Goal: Task Accomplishment & Management: Manage account settings

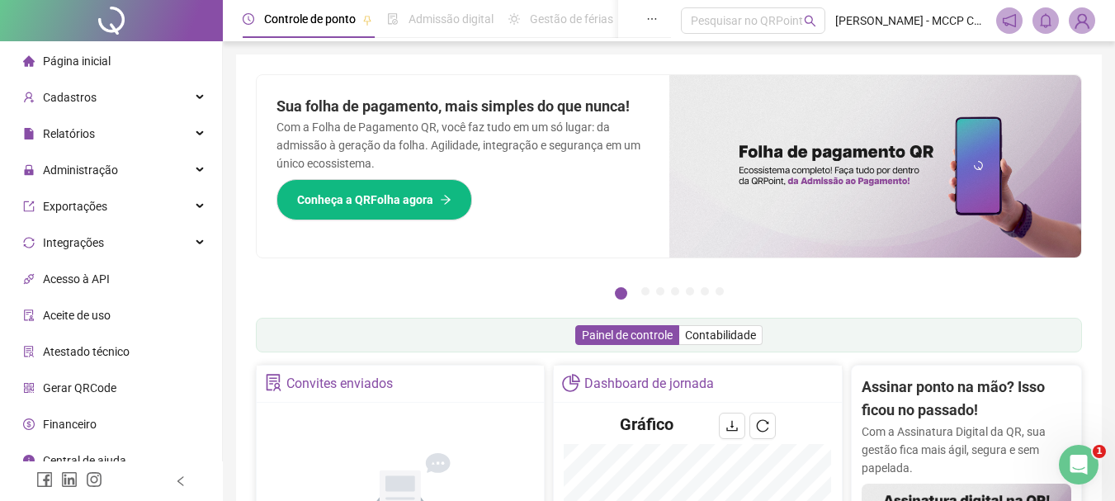
scroll to position [16, 0]
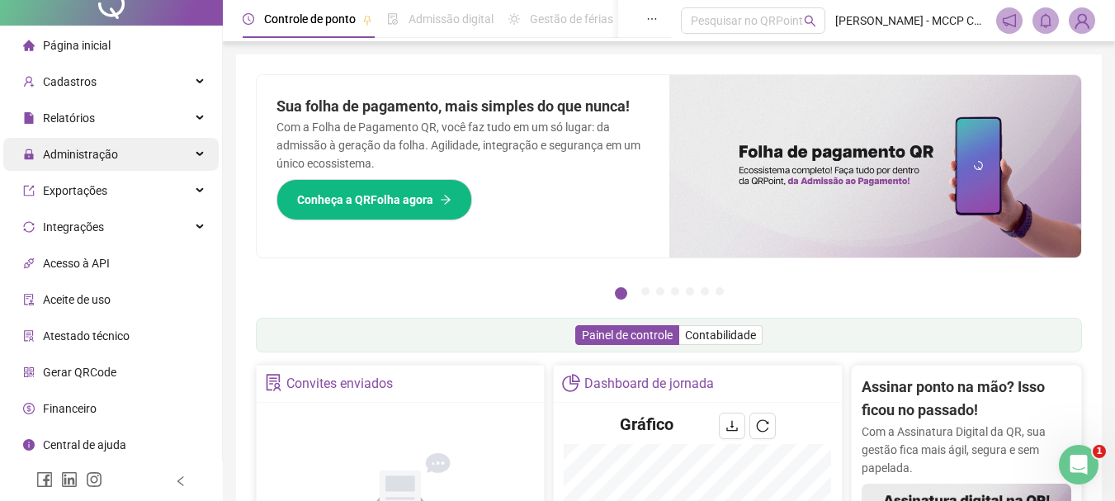
click at [182, 149] on div "Administração" at bounding box center [110, 154] width 215 height 33
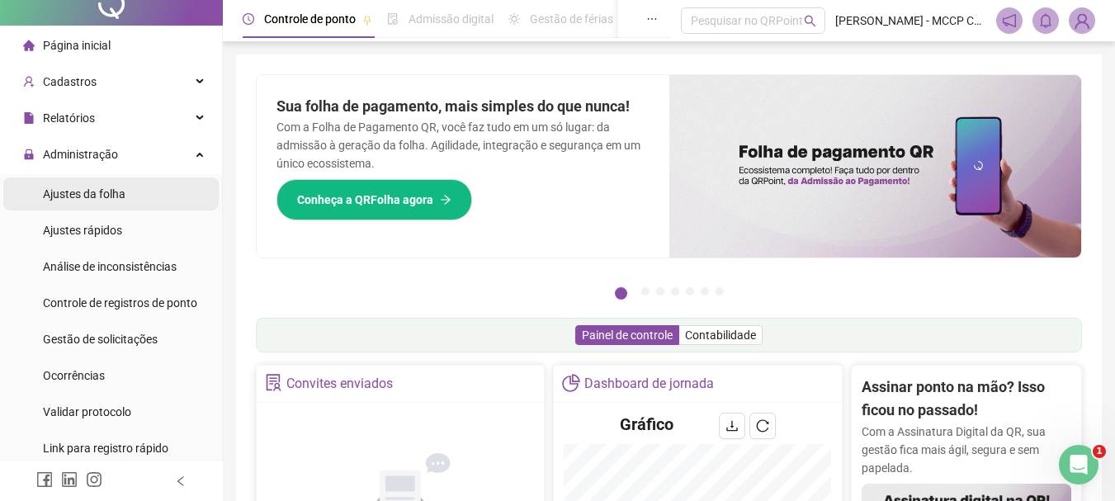
click at [140, 195] on li "Ajustes da folha" at bounding box center [110, 194] width 215 height 33
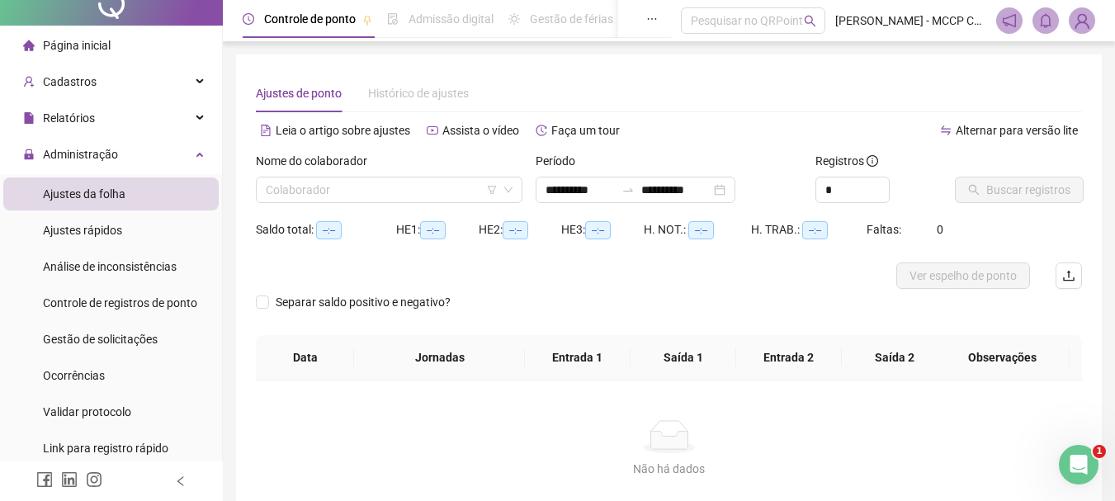
type input "**********"
click at [736, 187] on div "**********" at bounding box center [636, 190] width 200 height 26
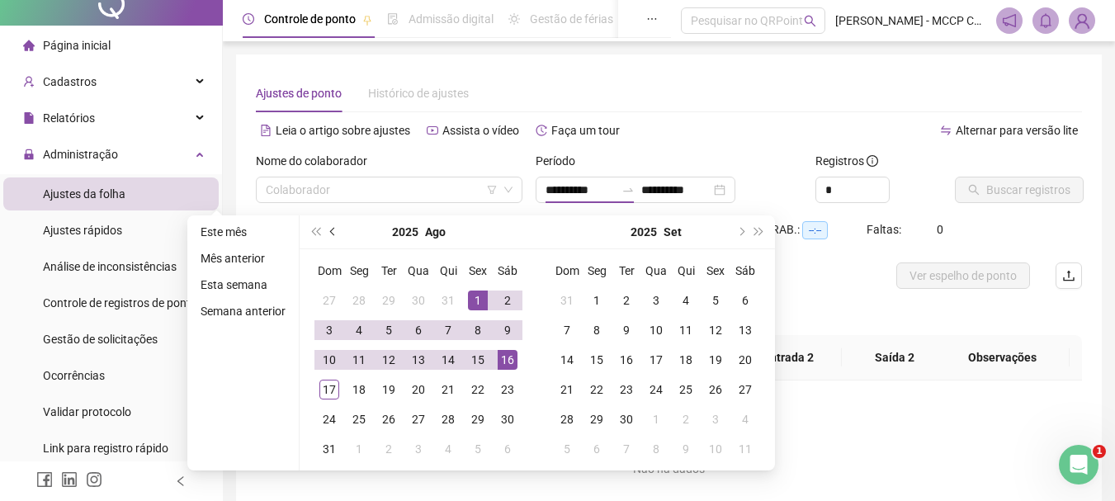
click at [329, 238] on button "prev-year" at bounding box center [333, 231] width 18 height 33
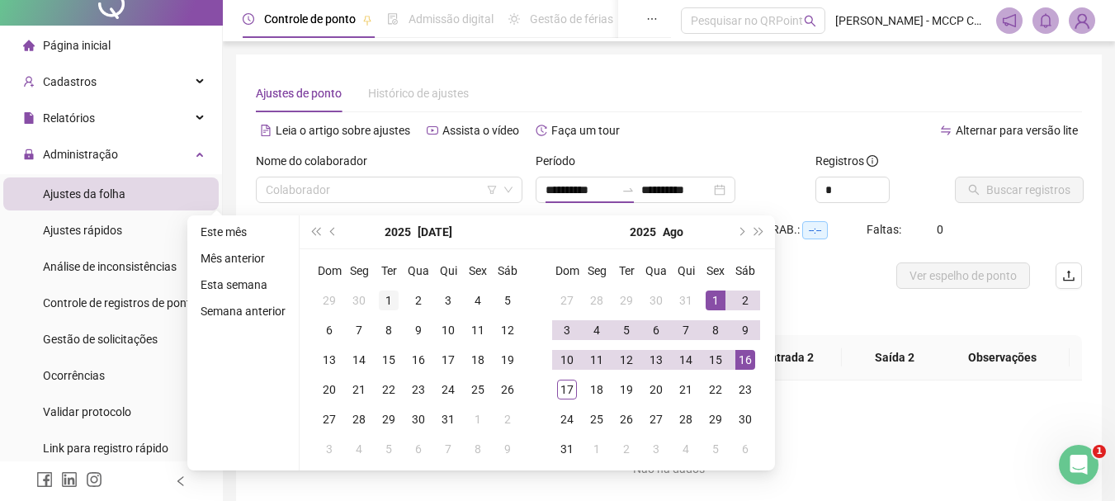
type input "**********"
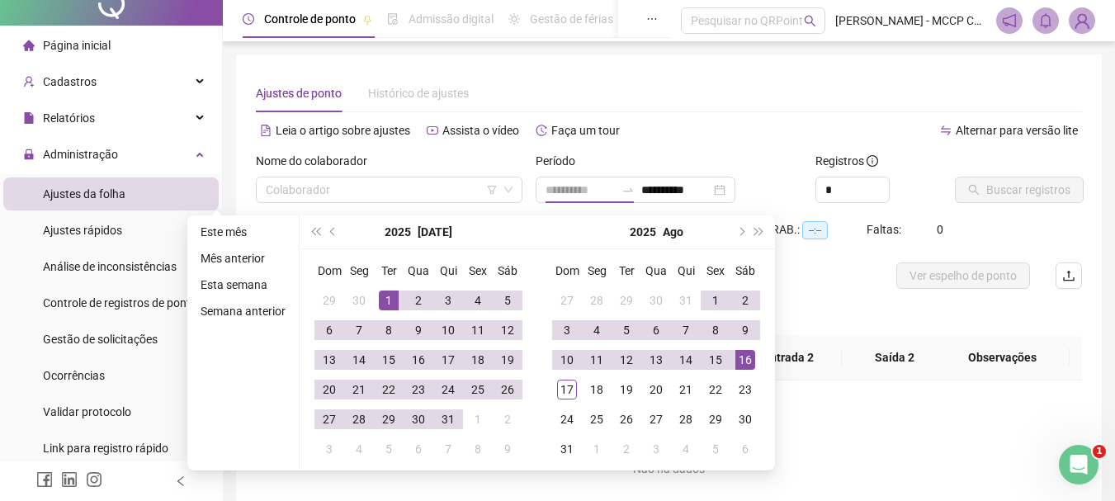
click at [385, 301] on div "1" at bounding box center [389, 301] width 20 height 20
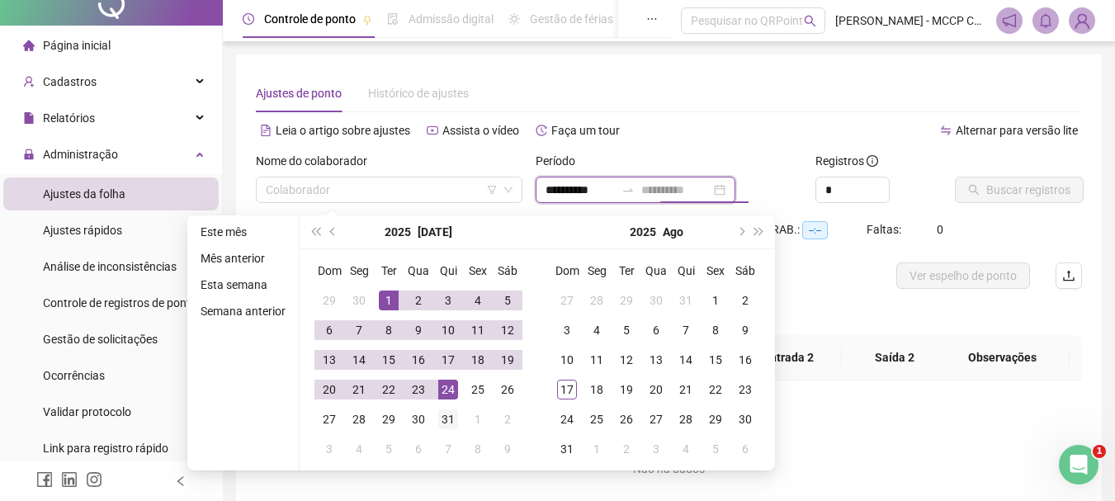
type input "**********"
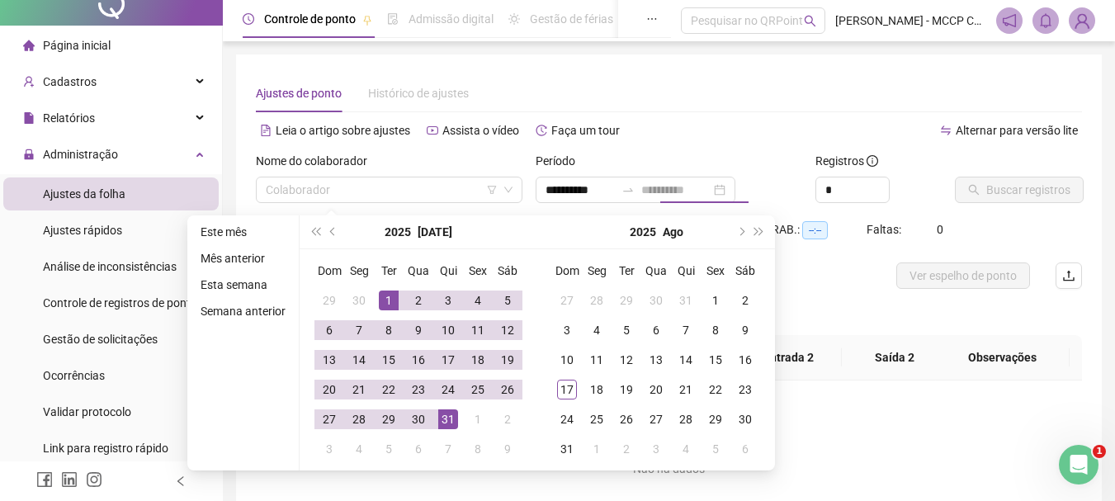
click at [450, 425] on div "31" at bounding box center [448, 420] width 20 height 20
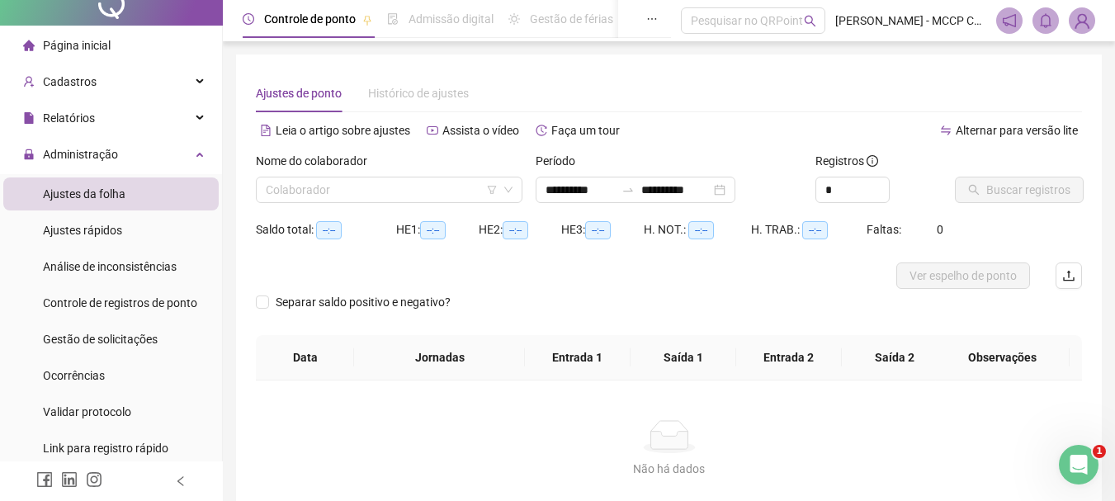
click at [989, 211] on div "Buscar registros" at bounding box center [1019, 184] width 140 height 64
click at [401, 187] on input "search" at bounding box center [382, 190] width 232 height 25
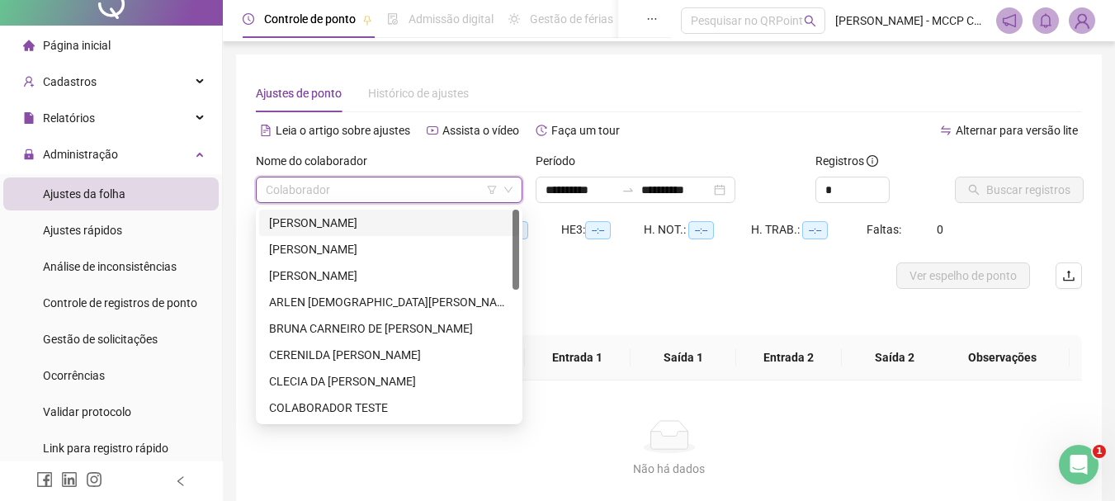
click at [401, 224] on div "[PERSON_NAME]" at bounding box center [389, 223] width 240 height 18
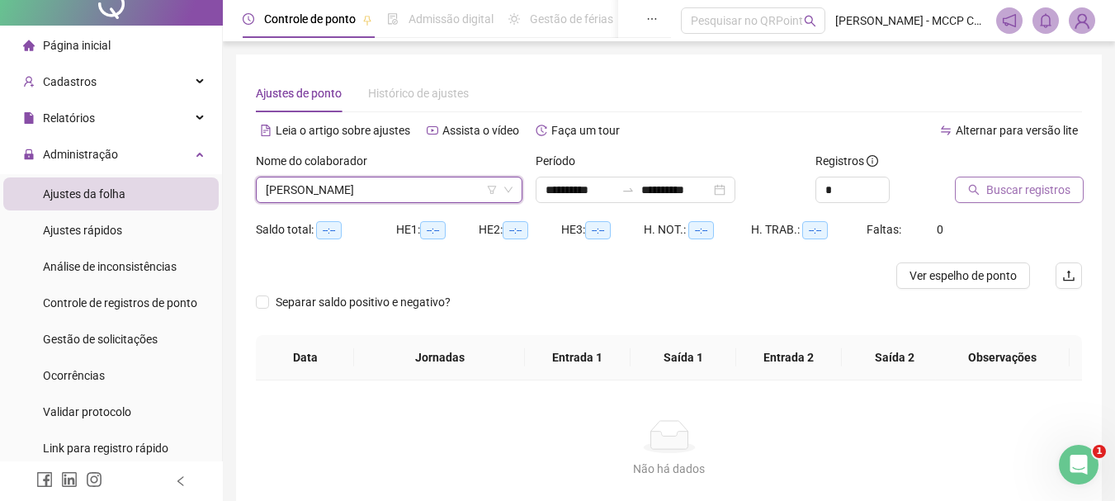
click at [1018, 190] on span "Buscar registros" at bounding box center [1029, 190] width 84 height 18
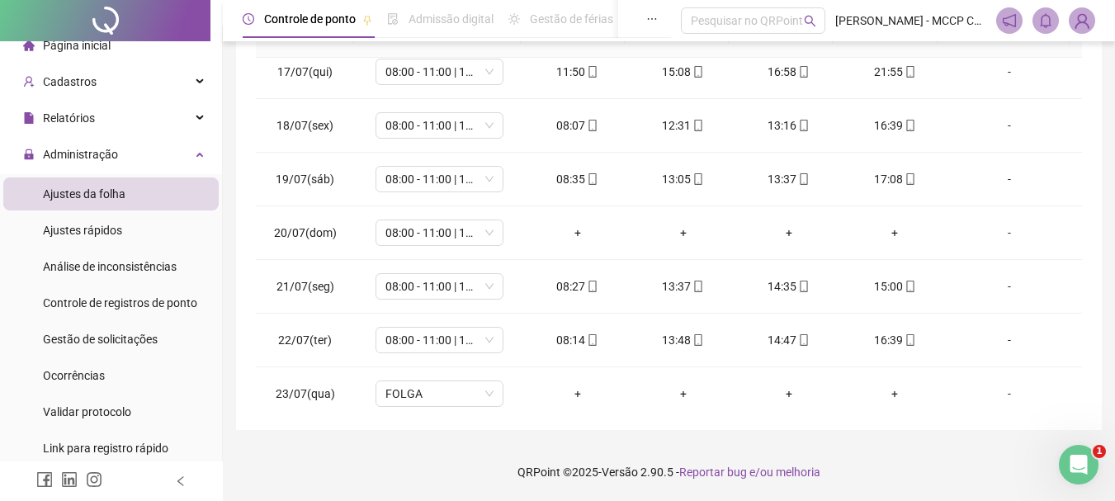
scroll to position [884, 0]
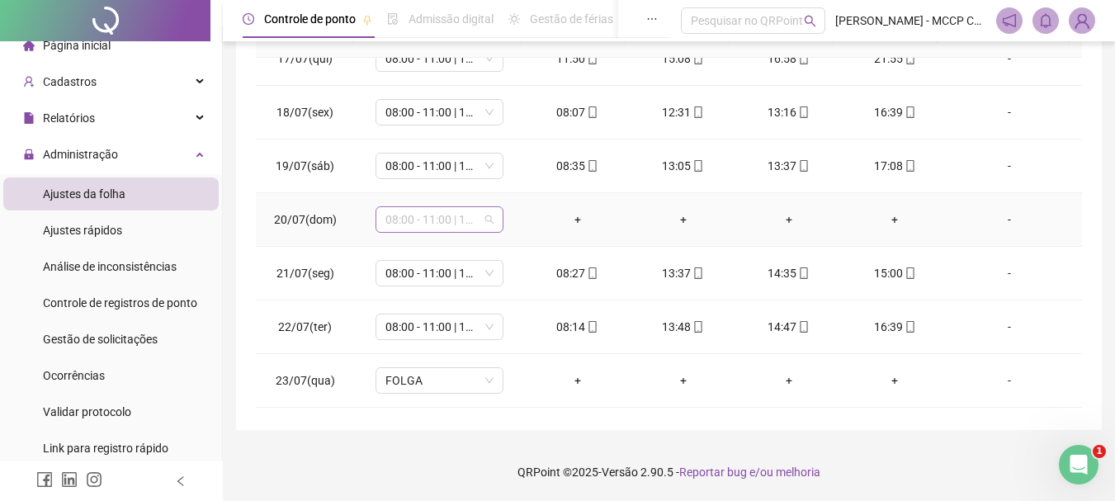
click at [483, 220] on span "08:00 - 11:00 | 12:00 - 16:20" at bounding box center [440, 219] width 108 height 25
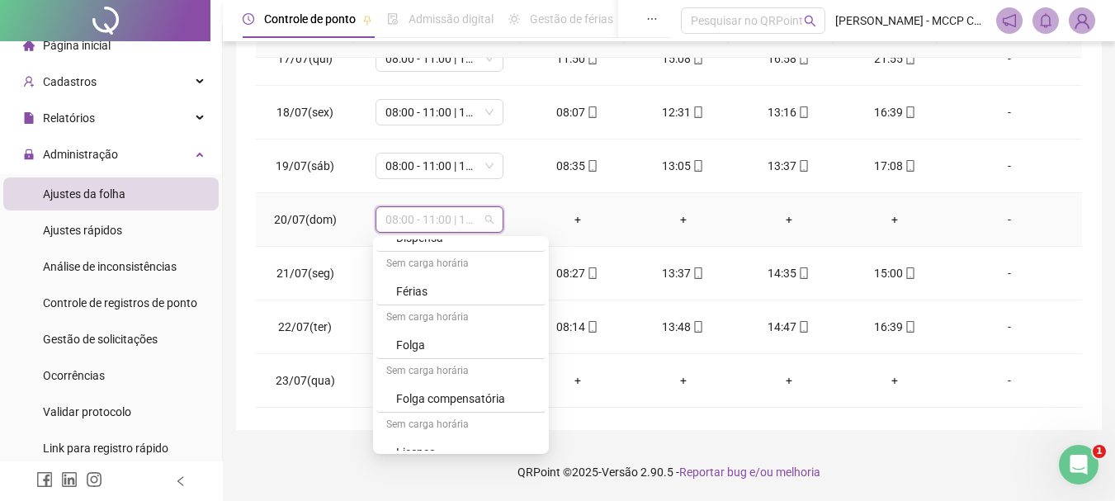
scroll to position [476, 0]
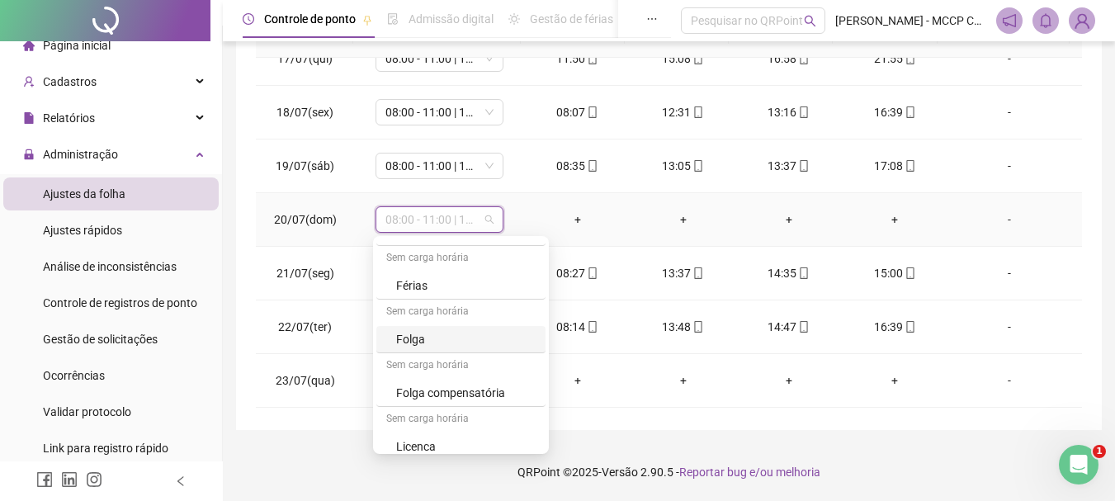
click at [472, 333] on div "Folga" at bounding box center [466, 339] width 140 height 18
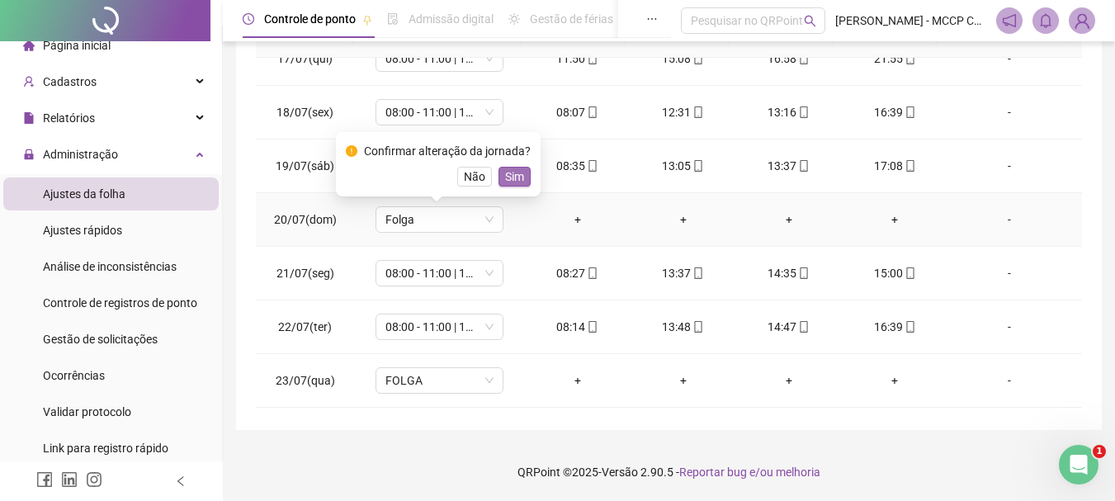
click at [511, 182] on span "Sim" at bounding box center [514, 177] width 19 height 18
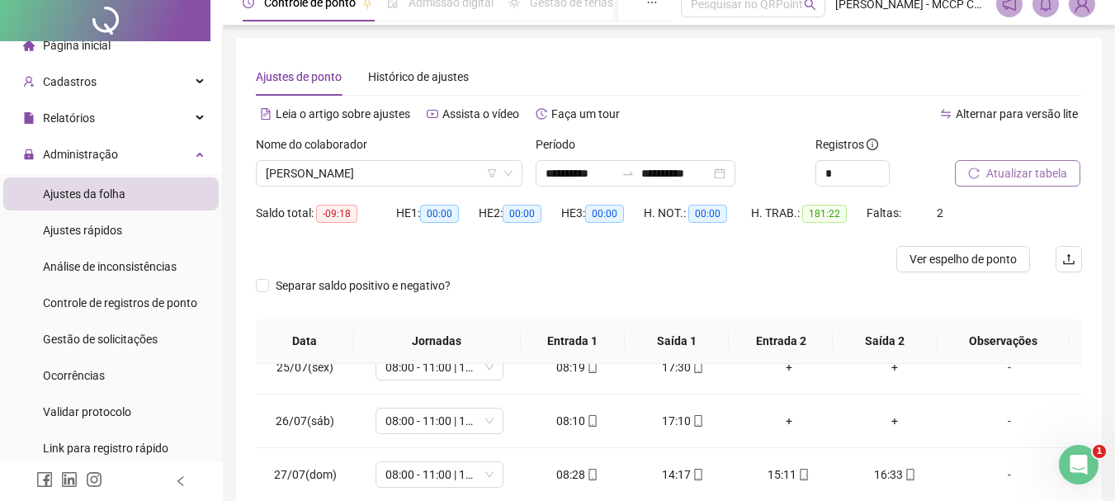
scroll to position [0, 0]
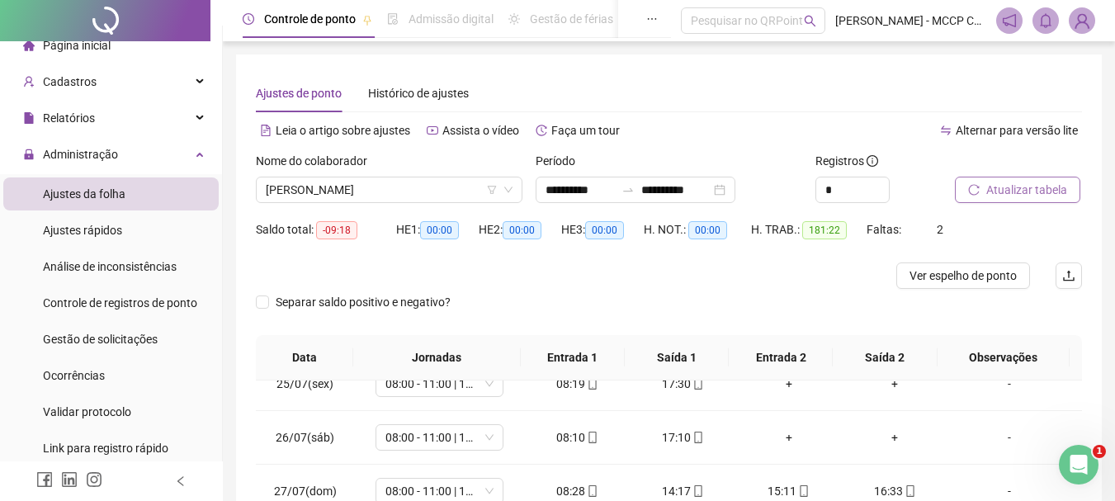
click at [1016, 201] on button "Atualizar tabela" at bounding box center [1017, 190] width 125 height 26
click at [462, 185] on span "[PERSON_NAME]" at bounding box center [389, 190] width 247 height 25
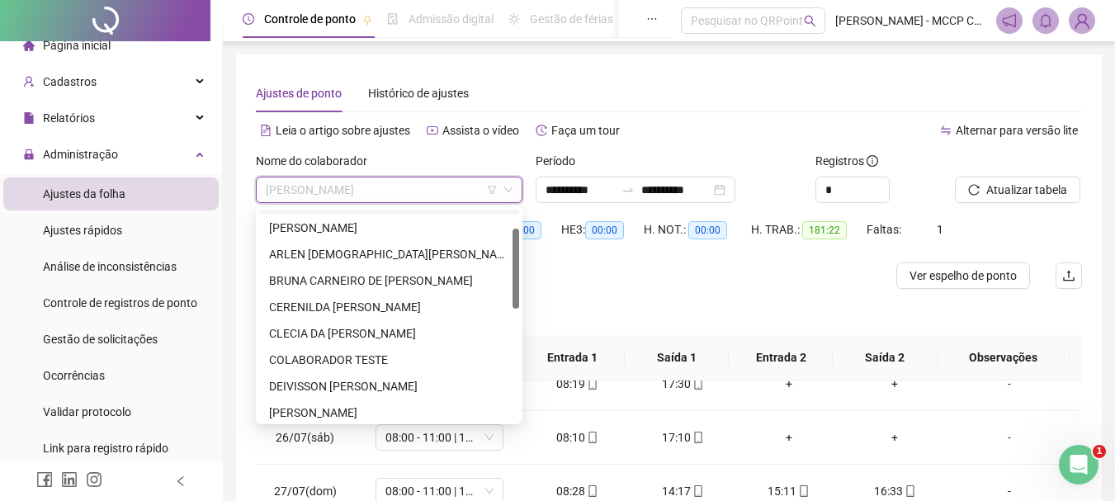
drag, startPoint x: 518, startPoint y: 253, endPoint x: 520, endPoint y: 272, distance: 19.2
click at [520, 272] on div "288198 294453 280429 [PERSON_NAME] DOS SANTOS [PERSON_NAME] [PERSON_NAME] COLAB…" at bounding box center [389, 315] width 267 height 218
click at [455, 276] on div "BRUNA CARNEIRO DE [PERSON_NAME]" at bounding box center [389, 278] width 240 height 18
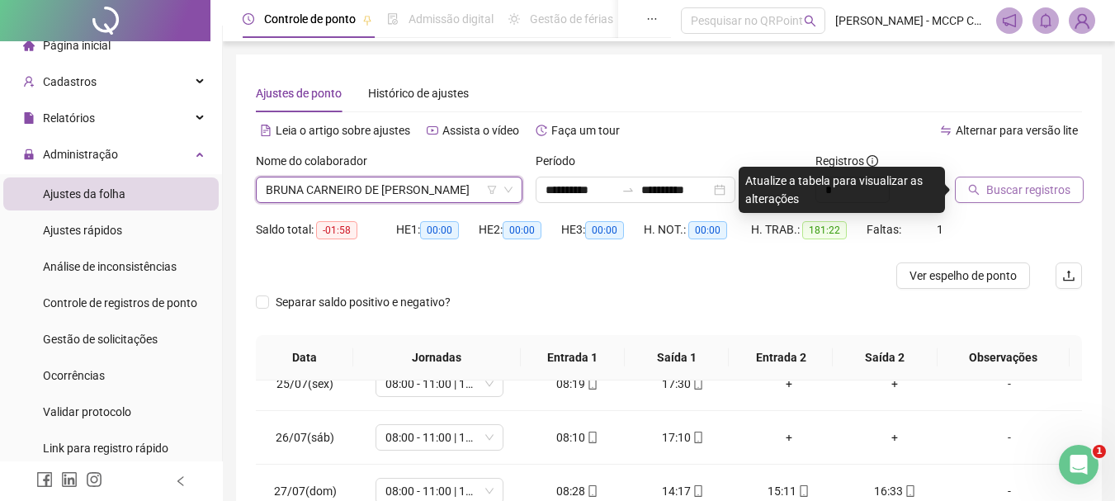
click at [1011, 191] on span "Buscar registros" at bounding box center [1029, 190] width 84 height 18
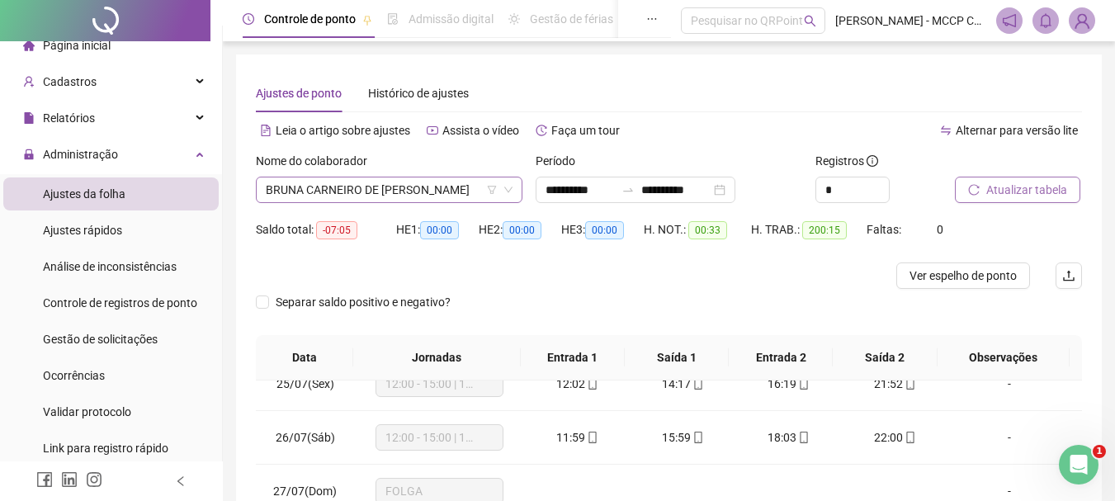
click at [472, 194] on span "BRUNA CARNEIRO DE [PERSON_NAME]" at bounding box center [389, 190] width 247 height 25
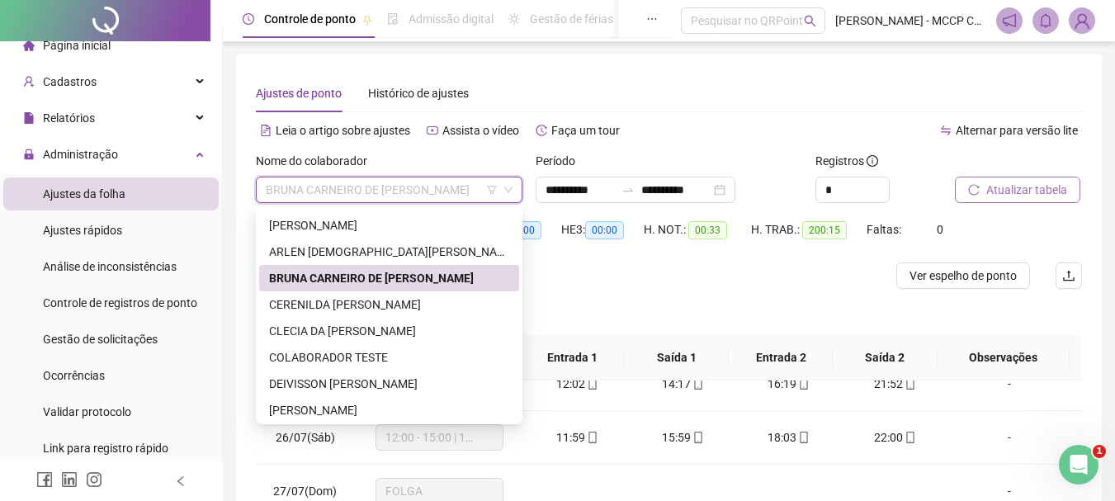
click at [486, 268] on div "BRUNA CARNEIRO DE [PERSON_NAME]" at bounding box center [389, 278] width 260 height 26
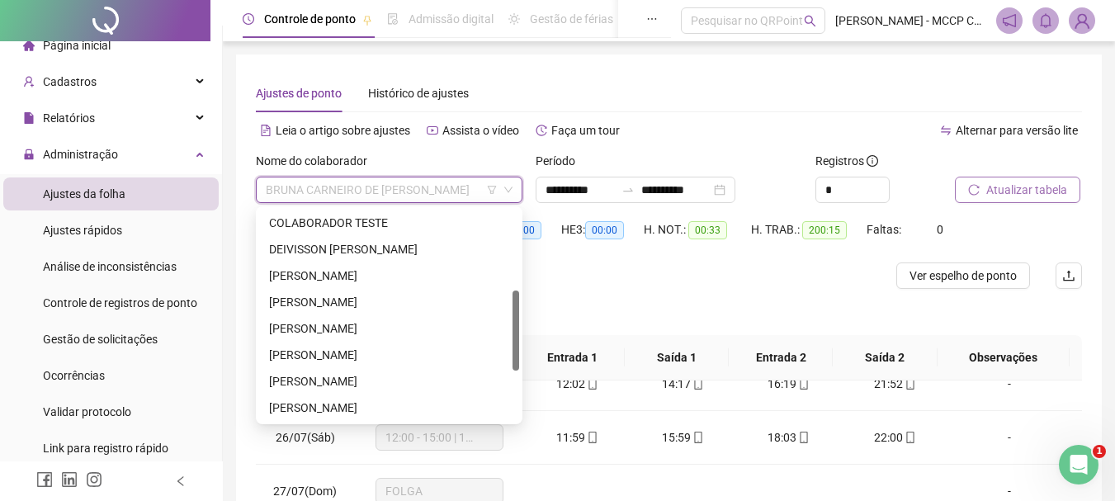
scroll to position [211, 0]
click at [433, 403] on div "[PERSON_NAME]" at bounding box center [389, 408] width 240 height 18
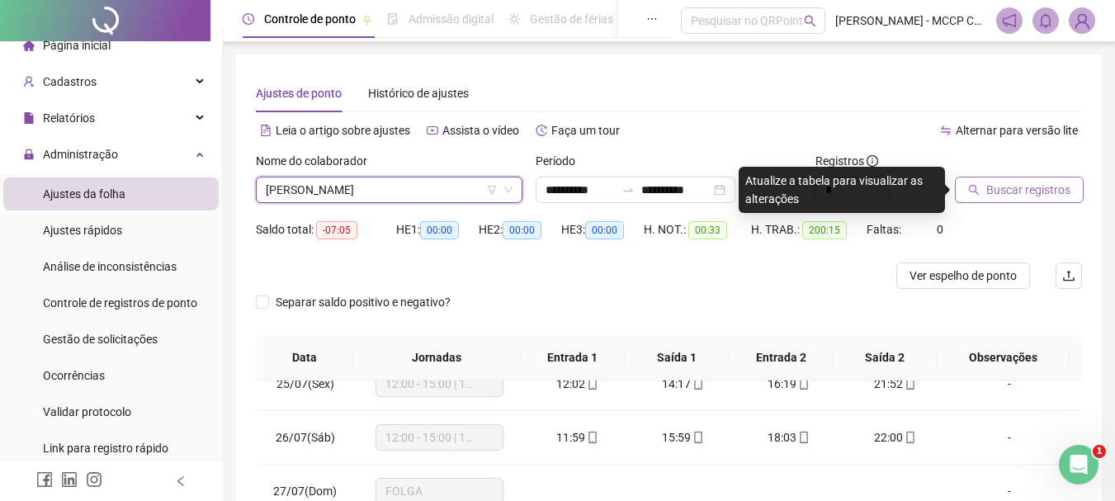
click at [1018, 200] on button "Buscar registros" at bounding box center [1019, 190] width 129 height 26
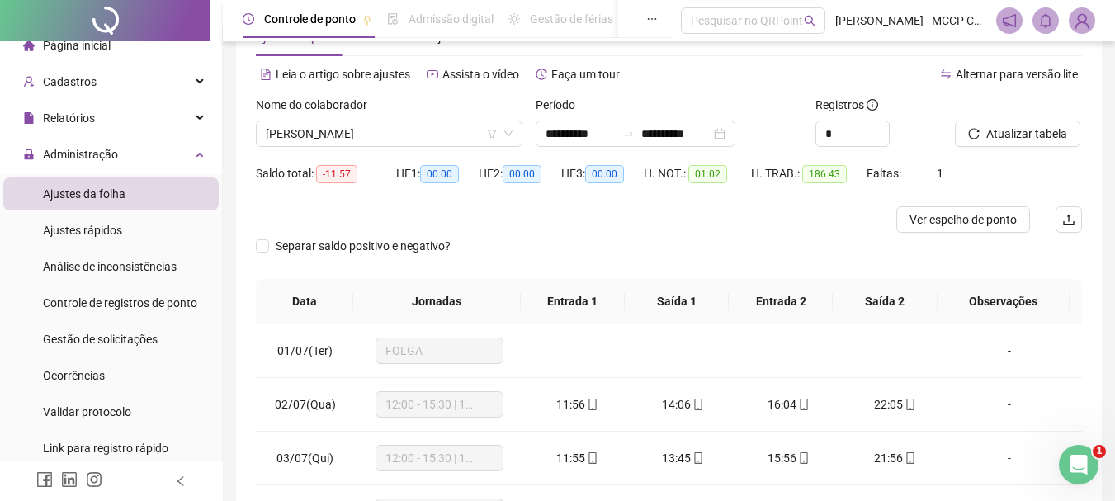
scroll to position [33, 0]
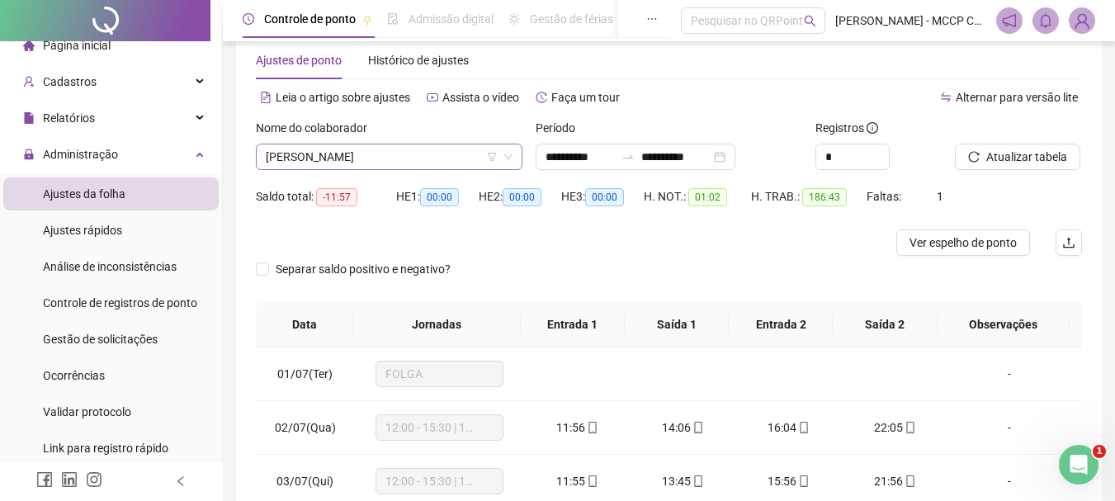
click at [466, 163] on span "[PERSON_NAME]" at bounding box center [389, 156] width 247 height 25
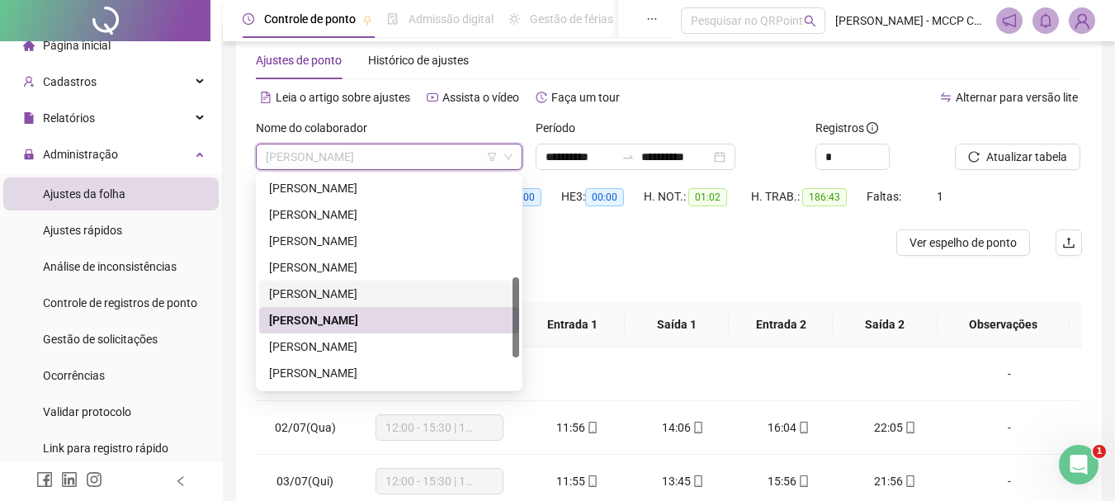
scroll to position [277, 0]
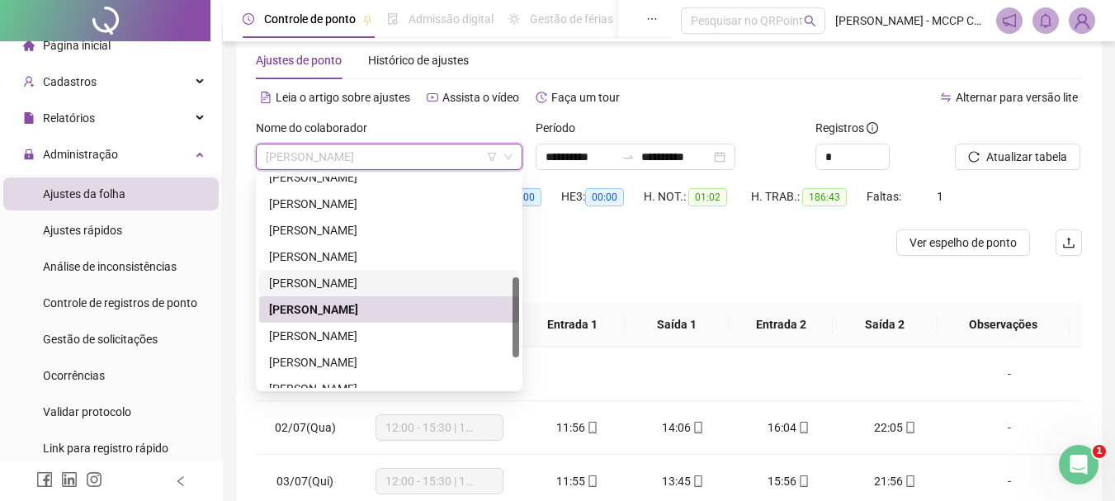
drag, startPoint x: 517, startPoint y: 319, endPoint x: 518, endPoint y: 343, distance: 24.8
click at [518, 343] on div at bounding box center [516, 317] width 7 height 80
click at [427, 342] on div "[PERSON_NAME]" at bounding box center [389, 336] width 240 height 18
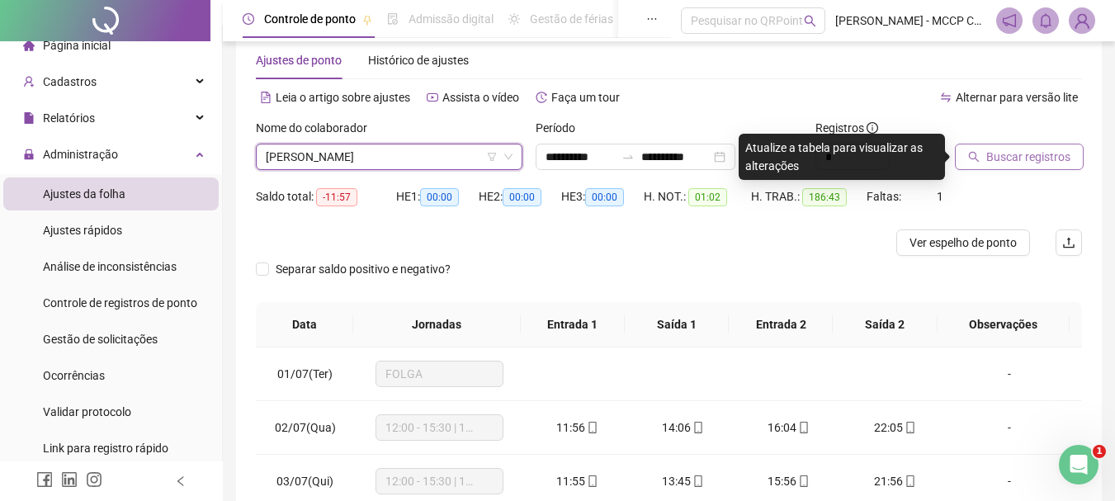
click at [1017, 155] on span "Buscar registros" at bounding box center [1029, 157] width 84 height 18
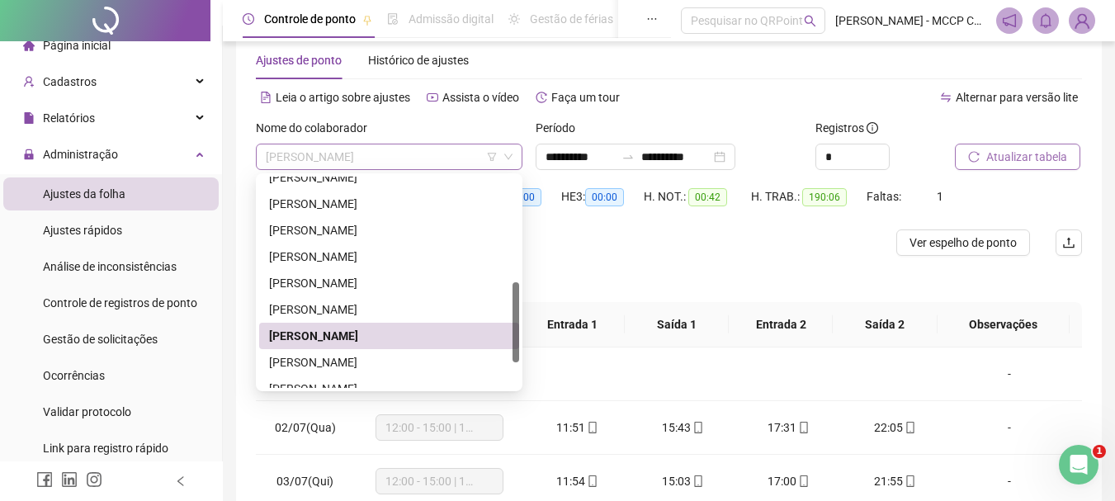
click at [469, 163] on span "[PERSON_NAME]" at bounding box center [389, 156] width 247 height 25
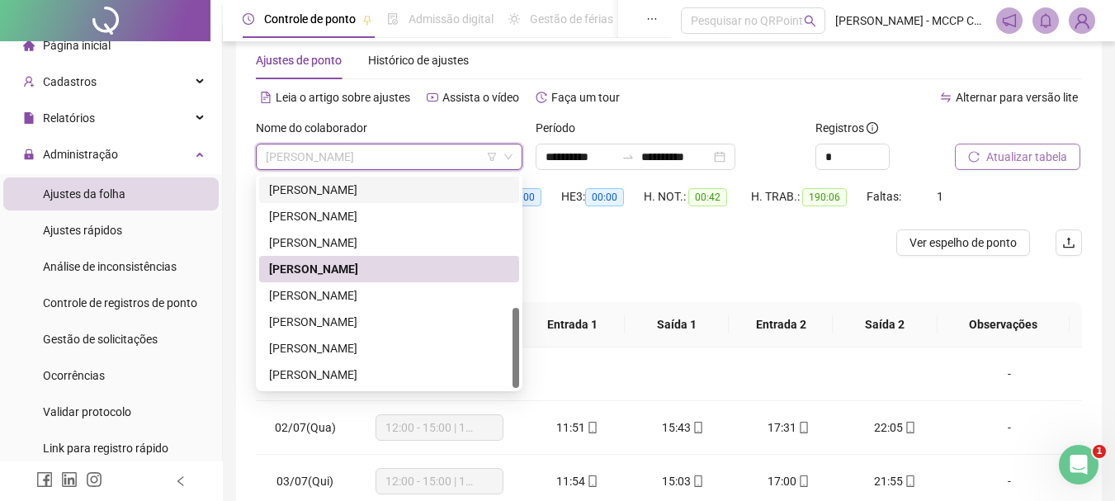
scroll to position [343, 0]
drag, startPoint x: 514, startPoint y: 321, endPoint x: 519, endPoint y: 356, distance: 35.0
click at [519, 356] on div at bounding box center [516, 348] width 7 height 80
click at [499, 317] on div "[PERSON_NAME]" at bounding box center [389, 322] width 260 height 26
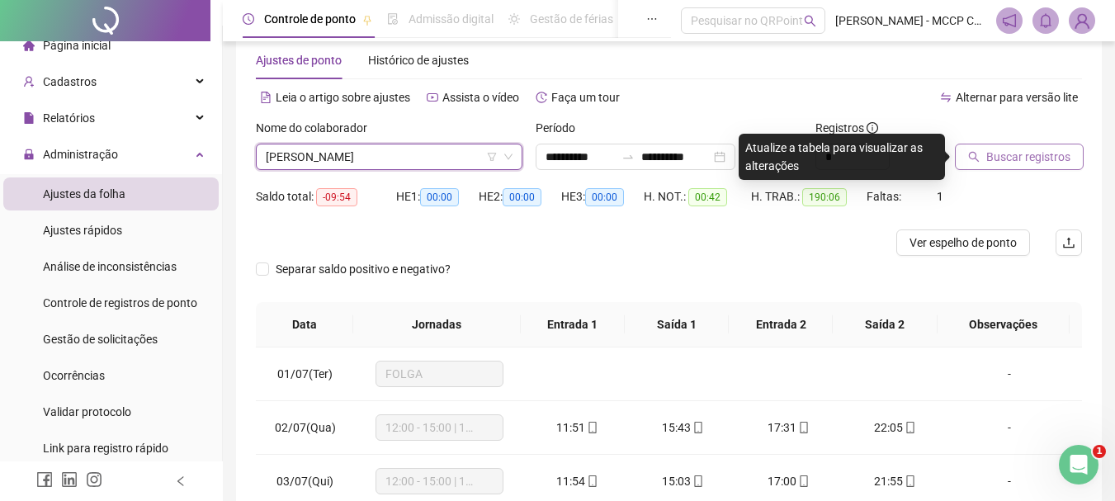
click at [485, 292] on div "Separar saldo positivo e negativo?" at bounding box center [669, 279] width 826 height 46
click at [468, 154] on span "[PERSON_NAME]" at bounding box center [389, 156] width 247 height 25
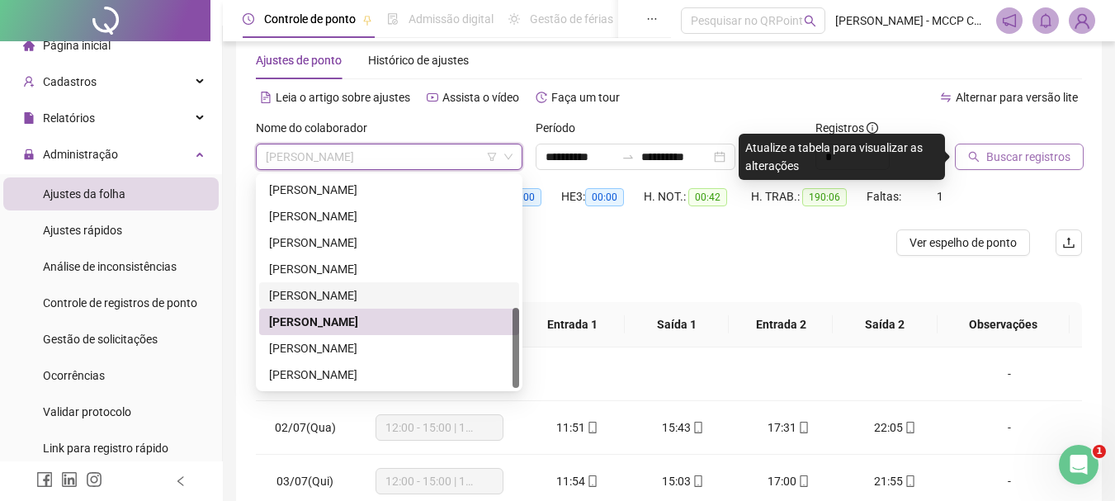
click at [410, 296] on div "[PERSON_NAME]" at bounding box center [389, 296] width 240 height 18
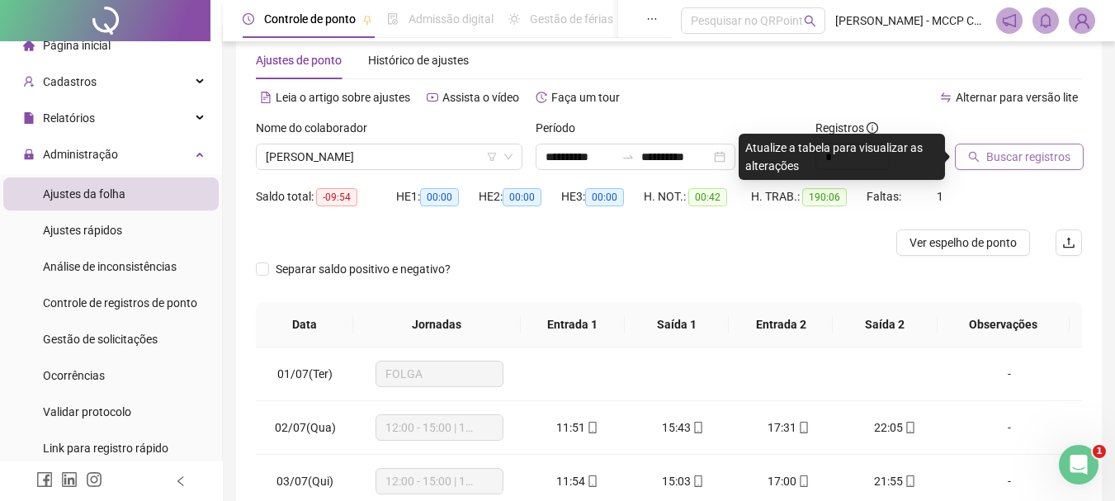
click at [1035, 160] on span "Buscar registros" at bounding box center [1029, 157] width 84 height 18
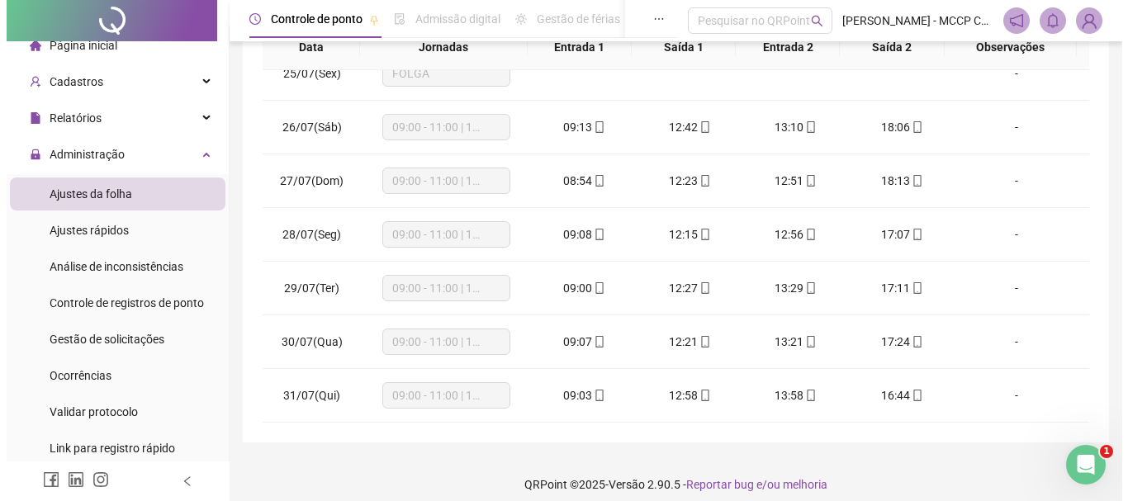
scroll to position [0, 0]
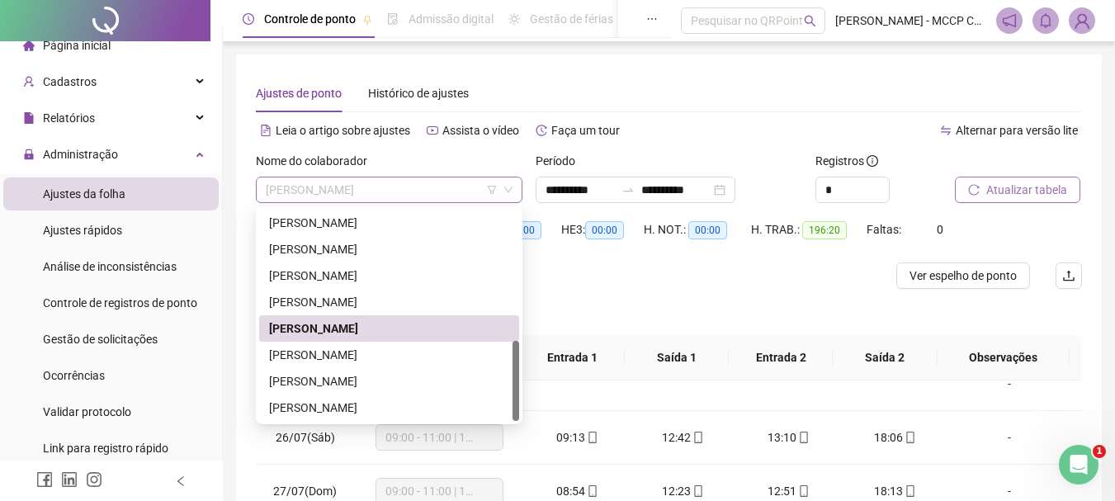
click at [428, 182] on span "[PERSON_NAME]" at bounding box center [389, 190] width 247 height 25
click at [430, 335] on div "[PERSON_NAME]" at bounding box center [389, 329] width 240 height 18
click at [446, 402] on div "[PERSON_NAME]" at bounding box center [389, 408] width 240 height 18
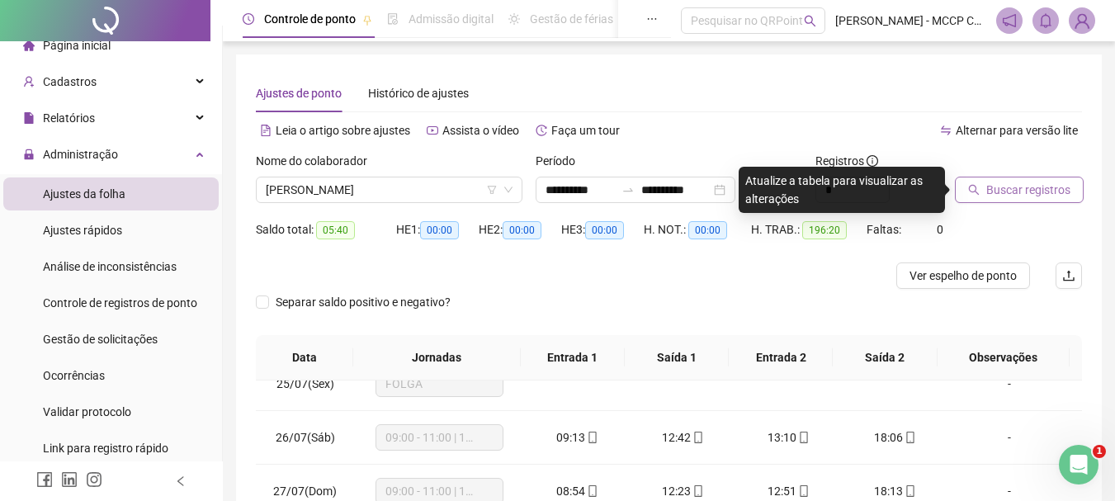
click at [1030, 187] on span "Buscar registros" at bounding box center [1029, 190] width 84 height 18
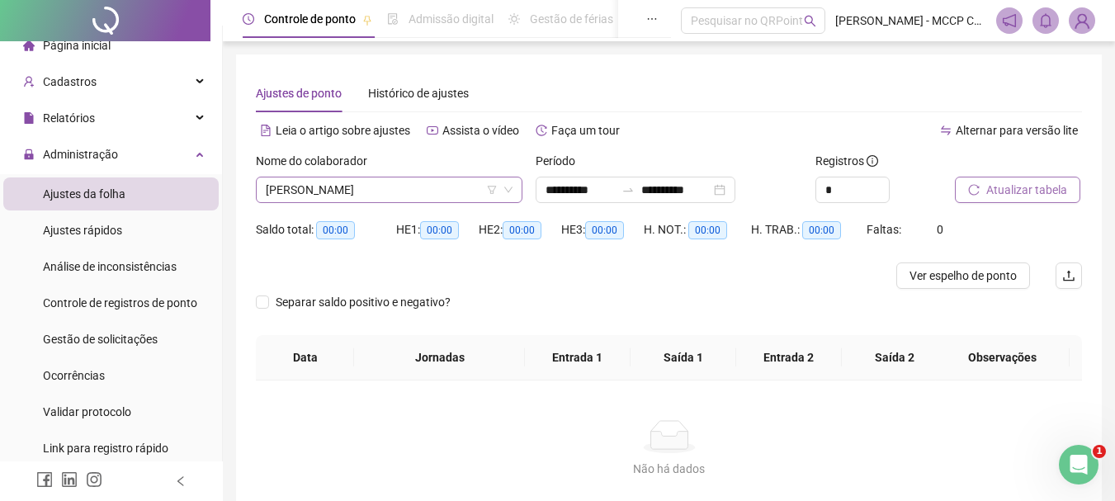
click at [509, 188] on icon "down" at bounding box center [509, 190] width 10 height 10
click at [500, 188] on span "[PERSON_NAME]" at bounding box center [389, 190] width 247 height 25
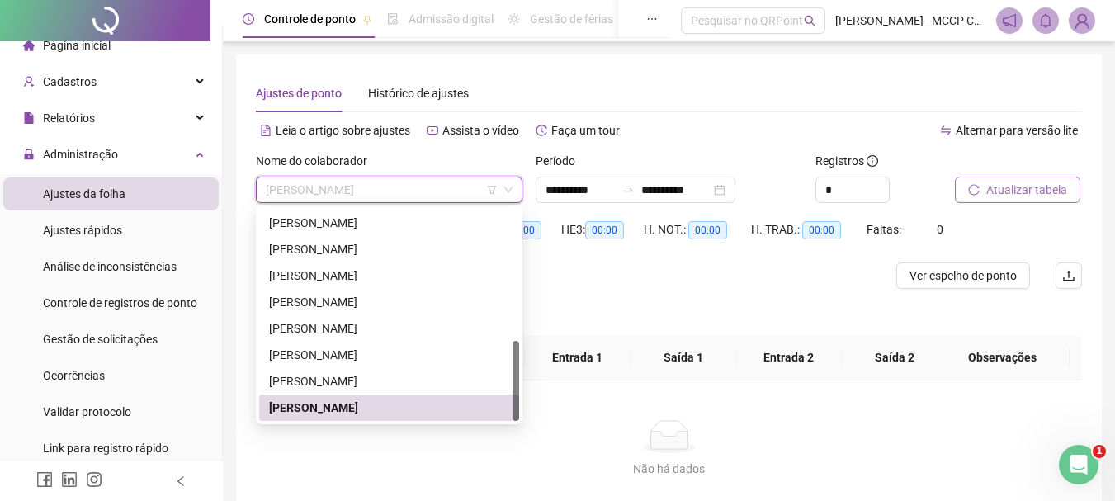
click at [515, 415] on div at bounding box center [516, 381] width 7 height 80
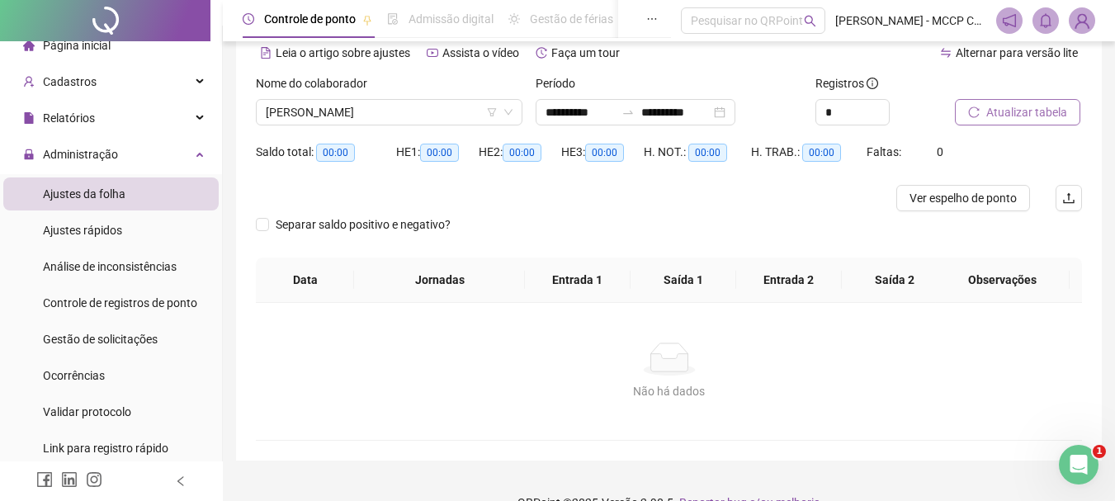
scroll to position [83, 0]
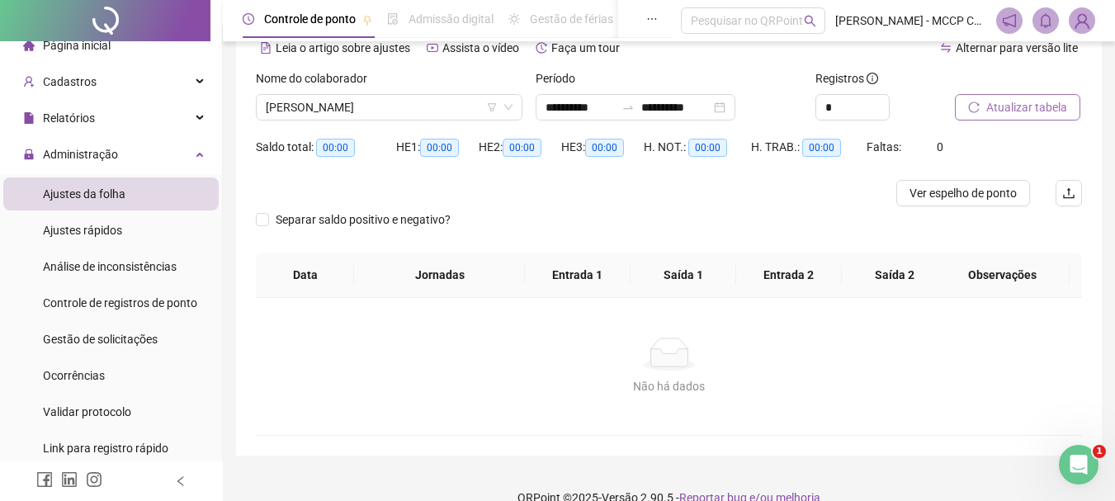
click at [515, 400] on div "Não há dados Não há dados" at bounding box center [669, 366] width 826 height 137
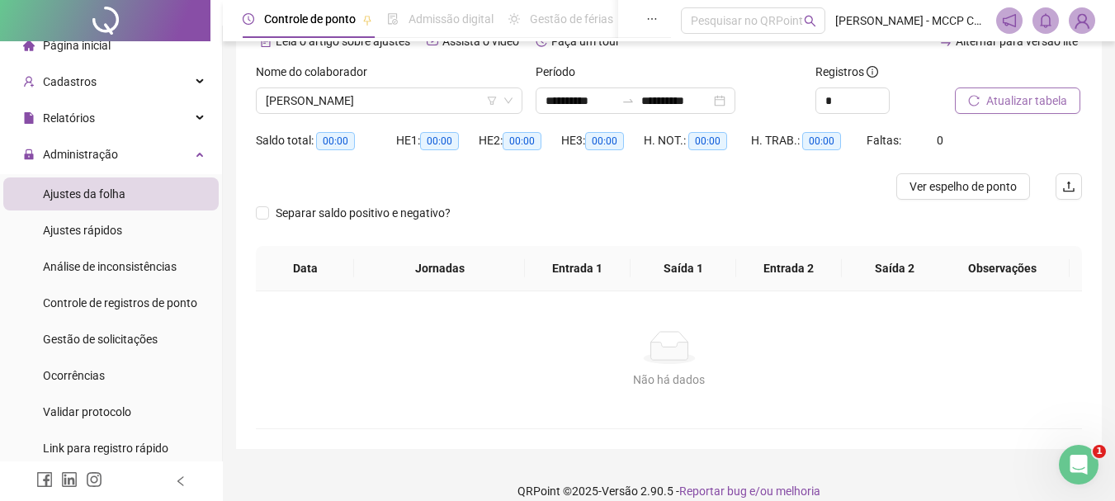
scroll to position [108, 0]
